Goal: Navigation & Orientation: Find specific page/section

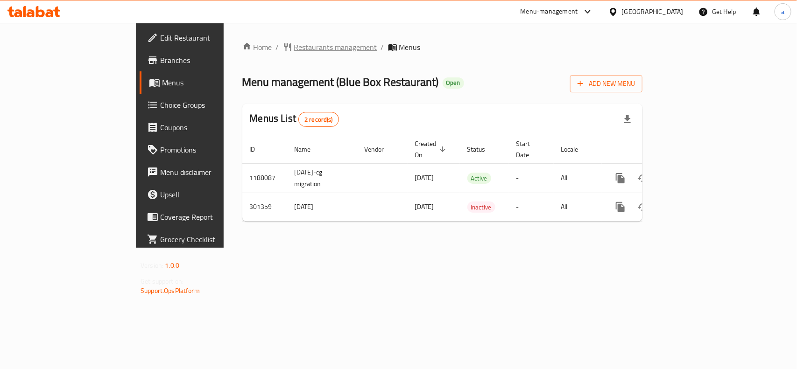
click at [283, 47] on icon "breadcrumb" at bounding box center [287, 46] width 9 height 9
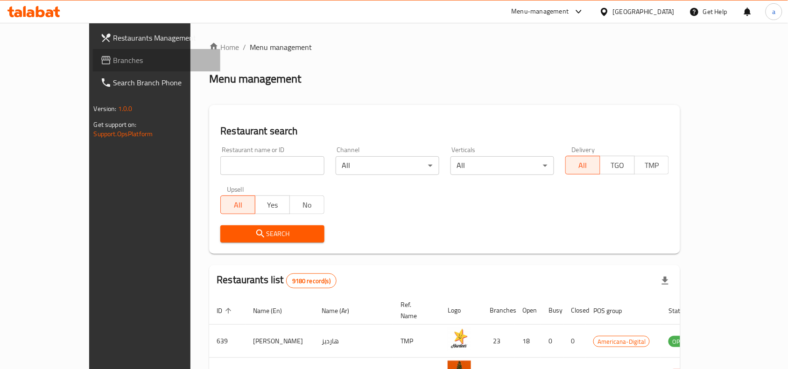
click at [113, 59] on span "Branches" at bounding box center [163, 60] width 100 height 11
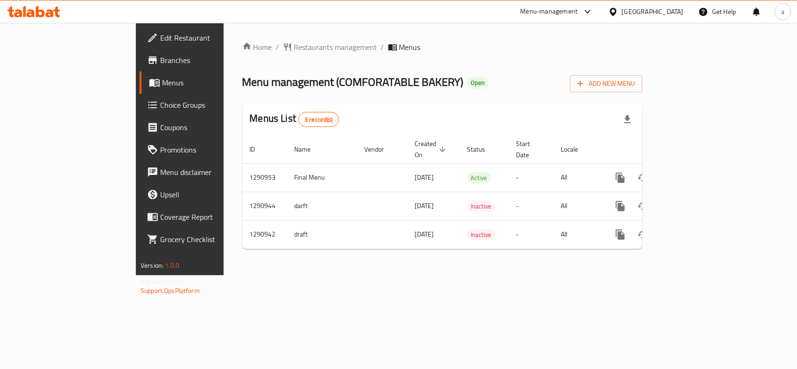
click at [242, 56] on div "Home / Restaurants management / Menus Menu management ( COMFORATABLE BAKERY ) O…" at bounding box center [442, 149] width 400 height 215
click at [294, 42] on span "Restaurants management" at bounding box center [335, 47] width 83 height 11
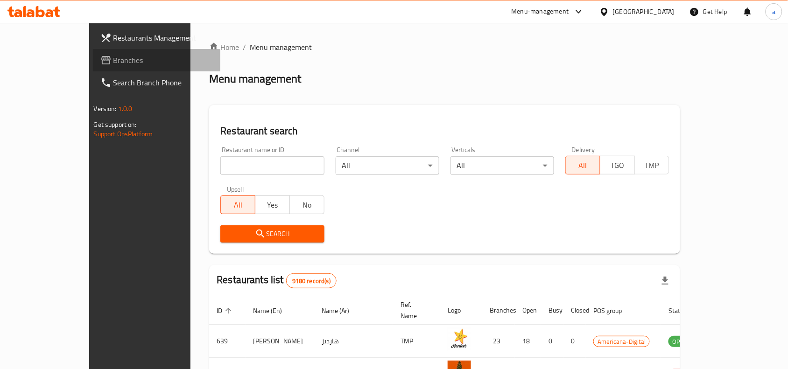
click at [113, 59] on span "Branches" at bounding box center [163, 60] width 100 height 11
